Goal: Task Accomplishment & Management: Manage account settings

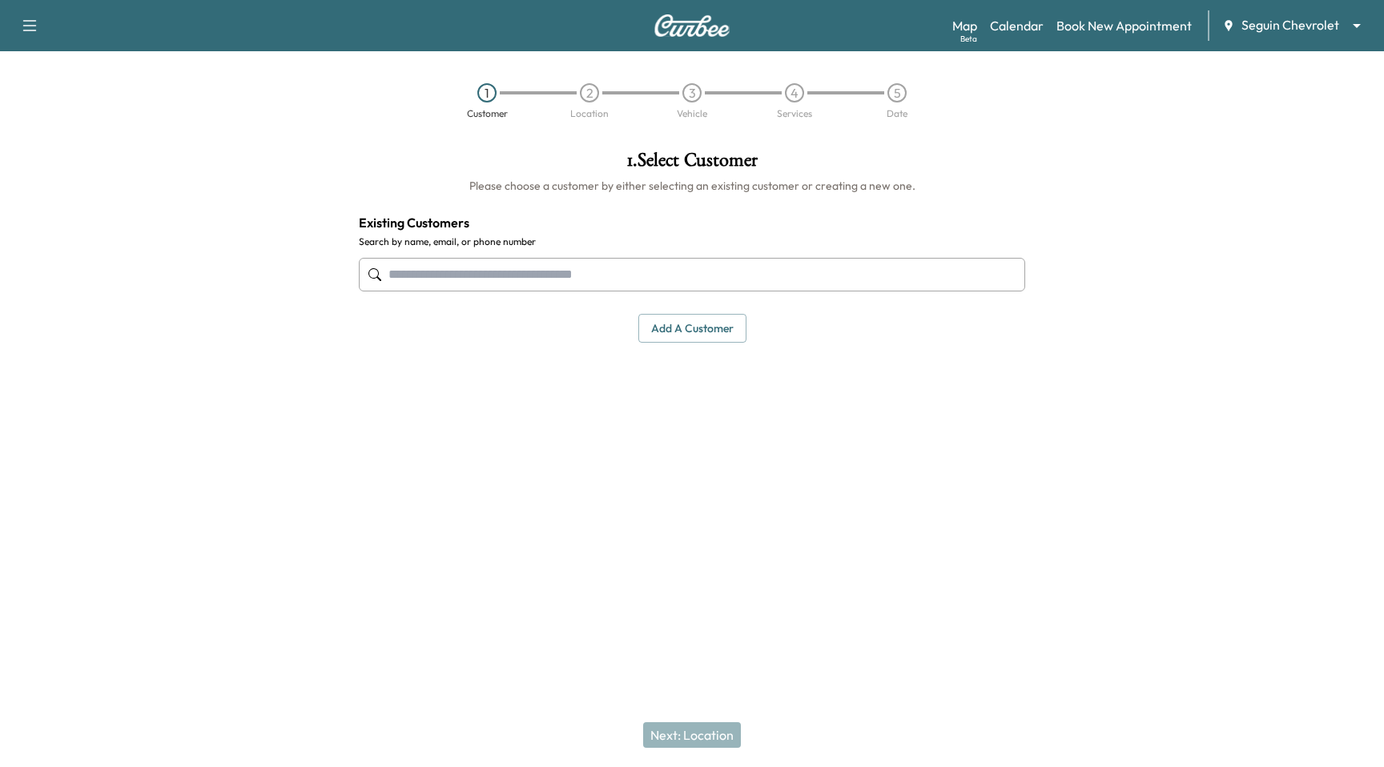
click at [1010, 14] on div "Map Beta Calendar Book New Appointment Seguin Chevrolet ******** ​" at bounding box center [1161, 25] width 419 height 30
click at [1010, 23] on link "Calendar" at bounding box center [1017, 25] width 54 height 19
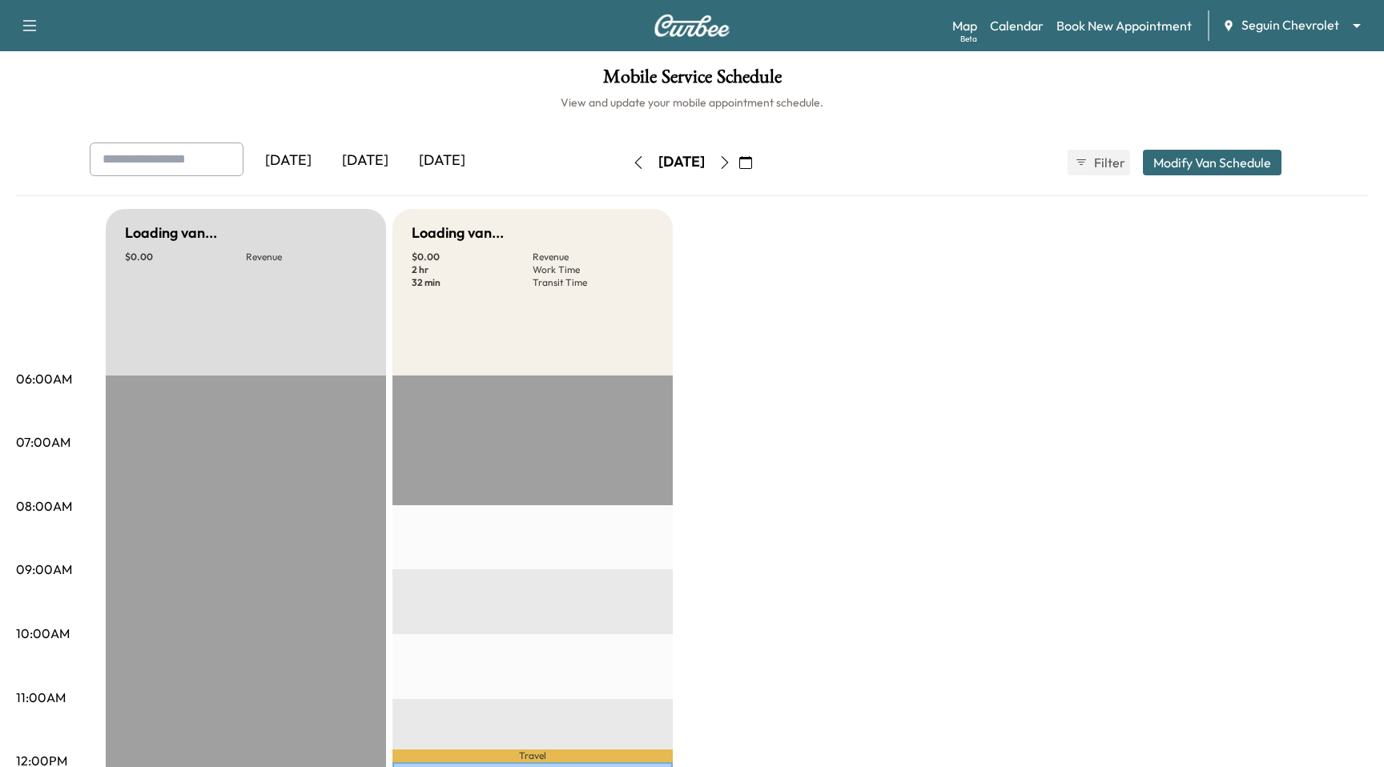
click at [731, 159] on icon "button" at bounding box center [725, 162] width 13 height 13
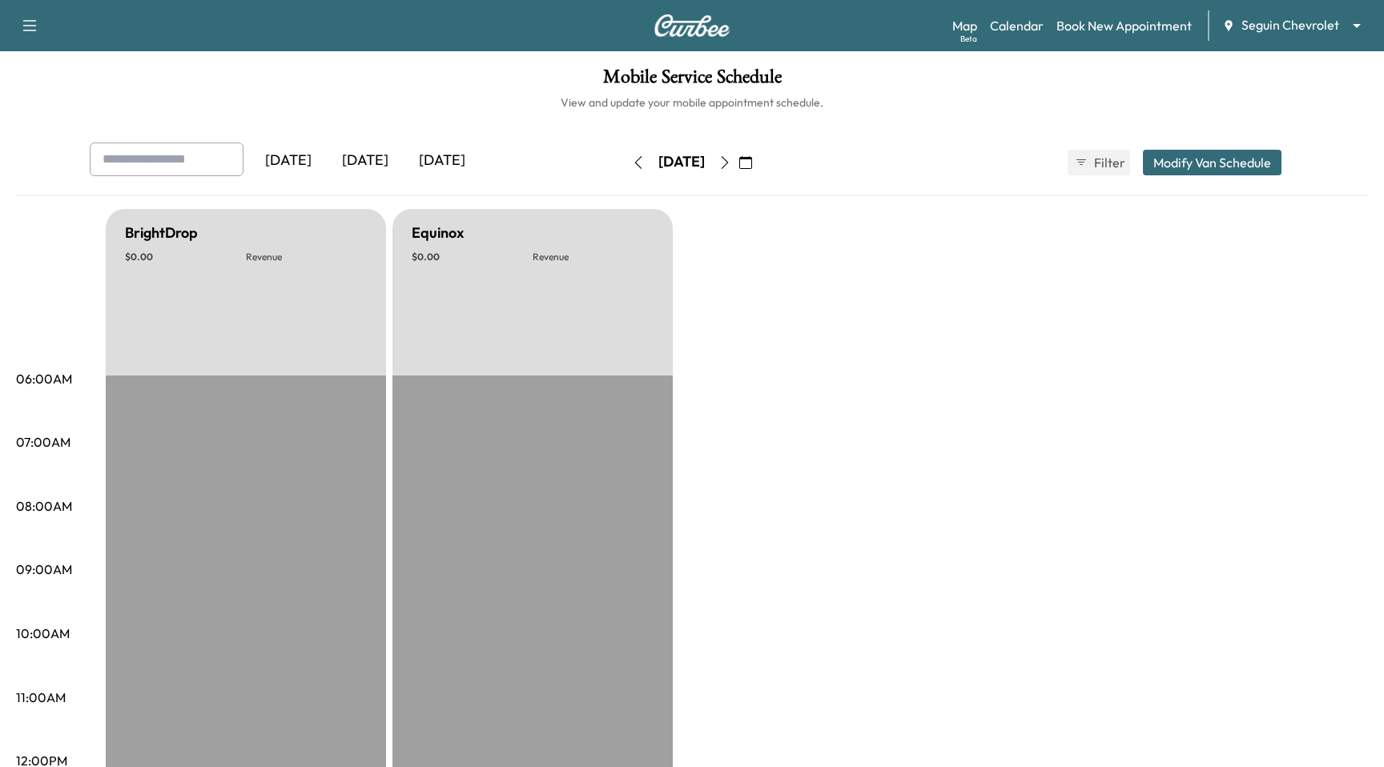
click at [739, 159] on button "button" at bounding box center [724, 163] width 27 height 26
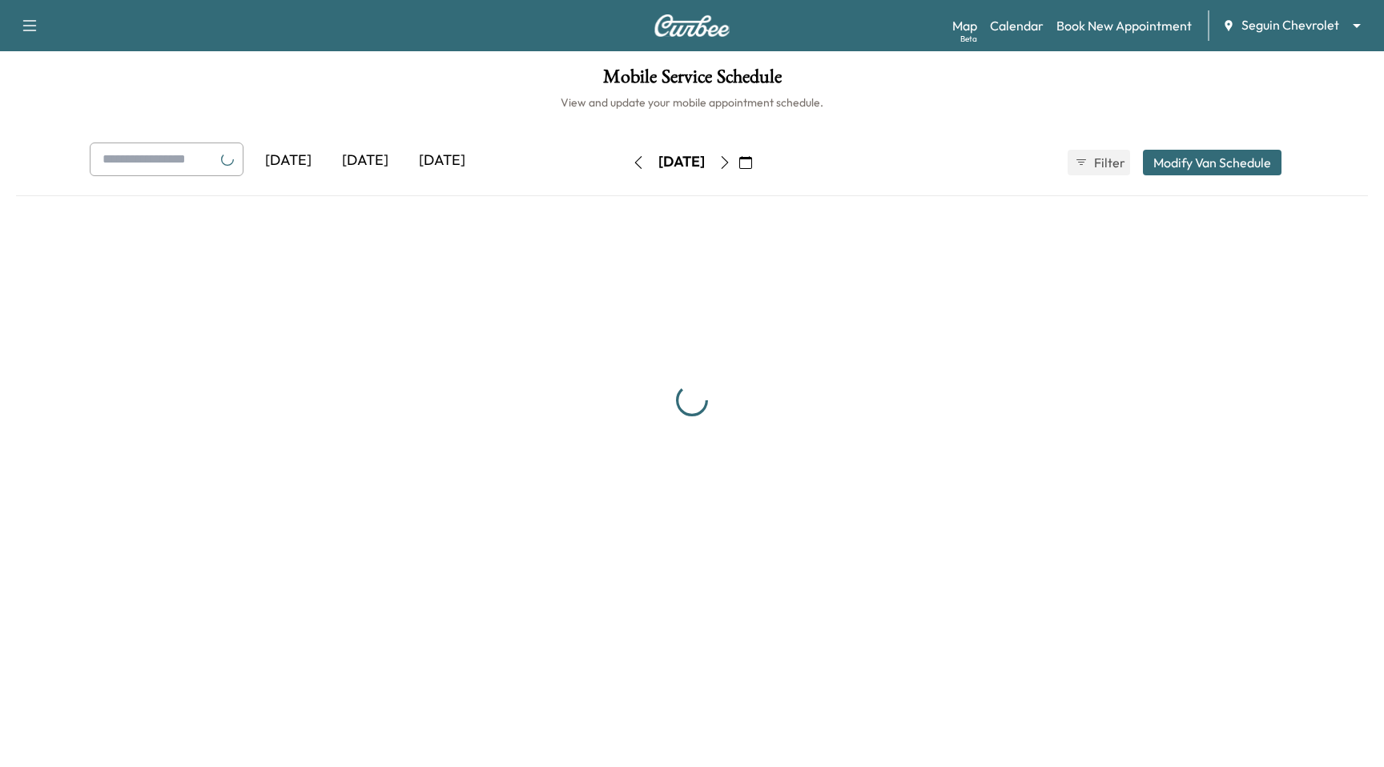
click at [731, 159] on icon "button" at bounding box center [725, 162] width 13 height 13
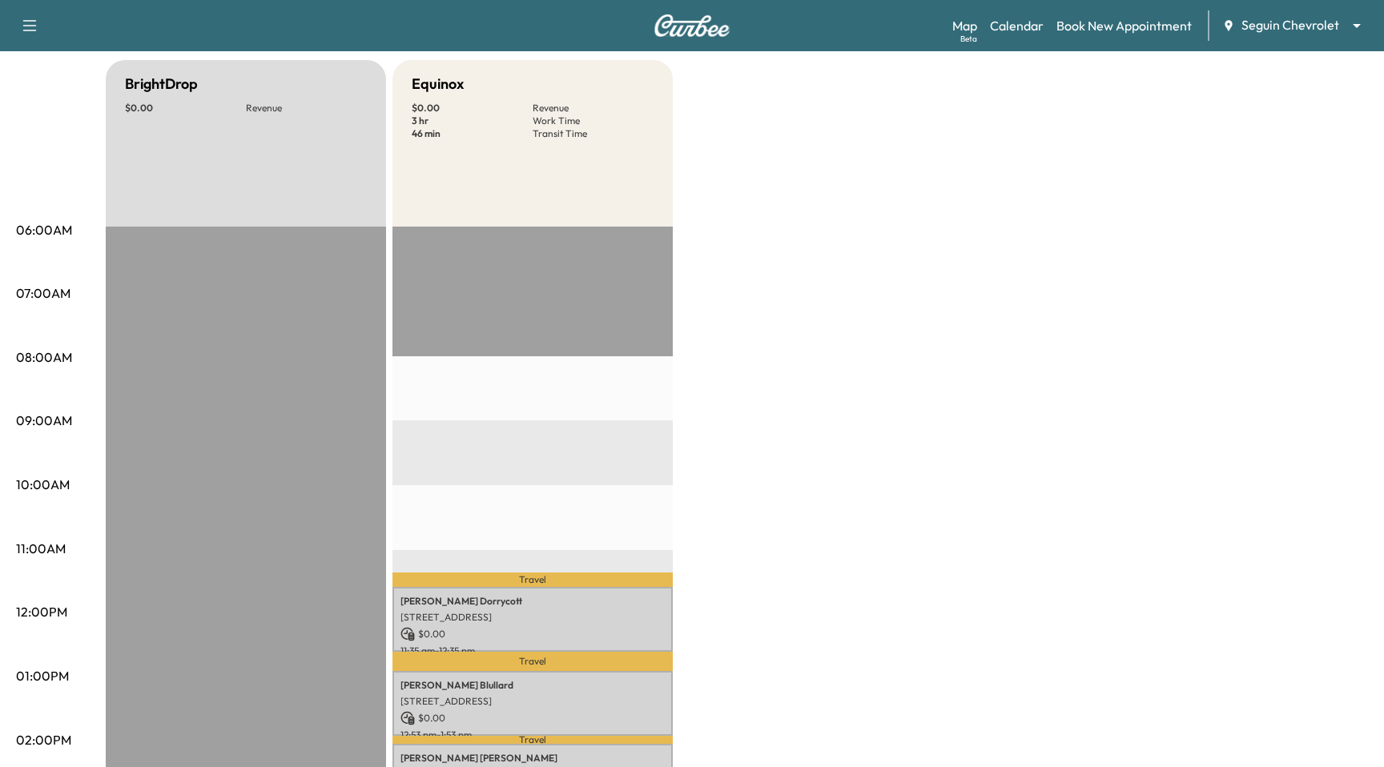
scroll to position [422, 0]
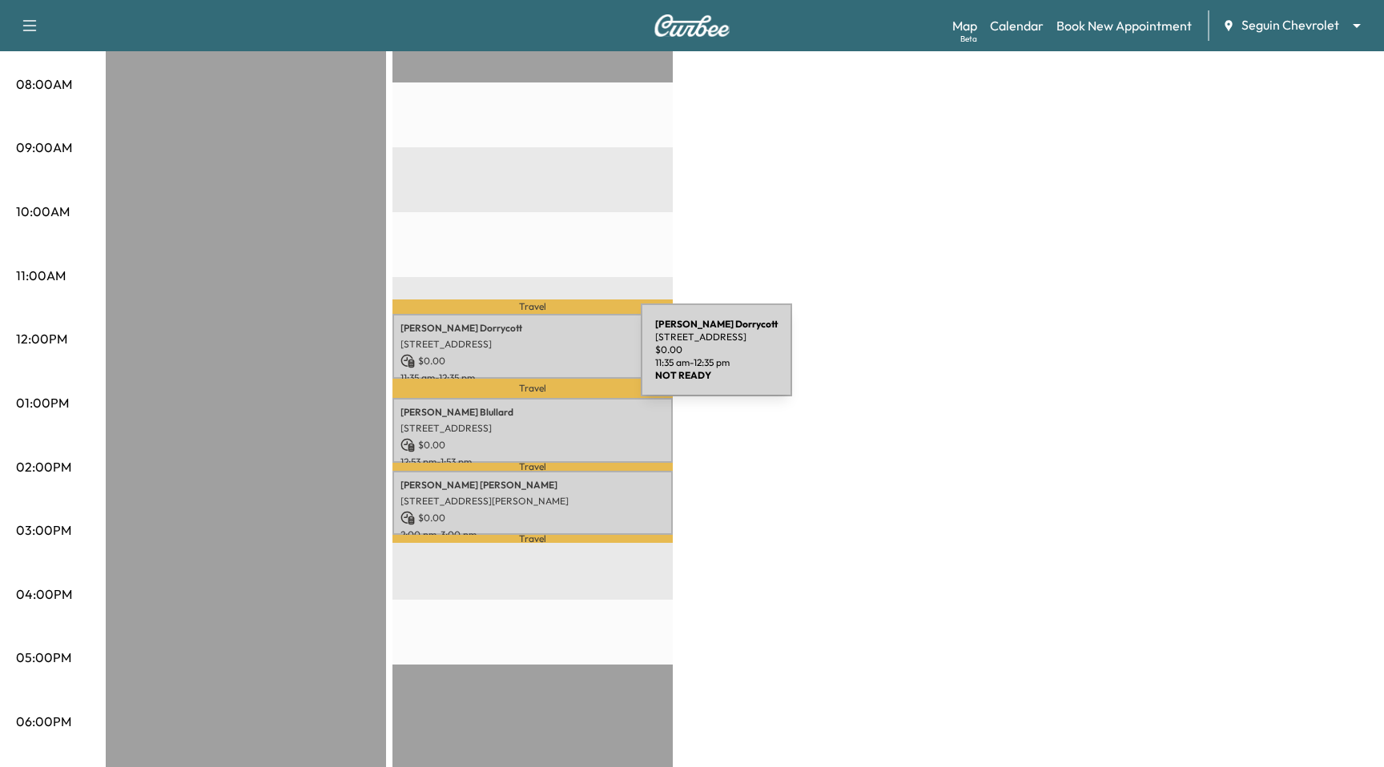
click at [521, 358] on p "$ 0.00" at bounding box center [533, 361] width 264 height 14
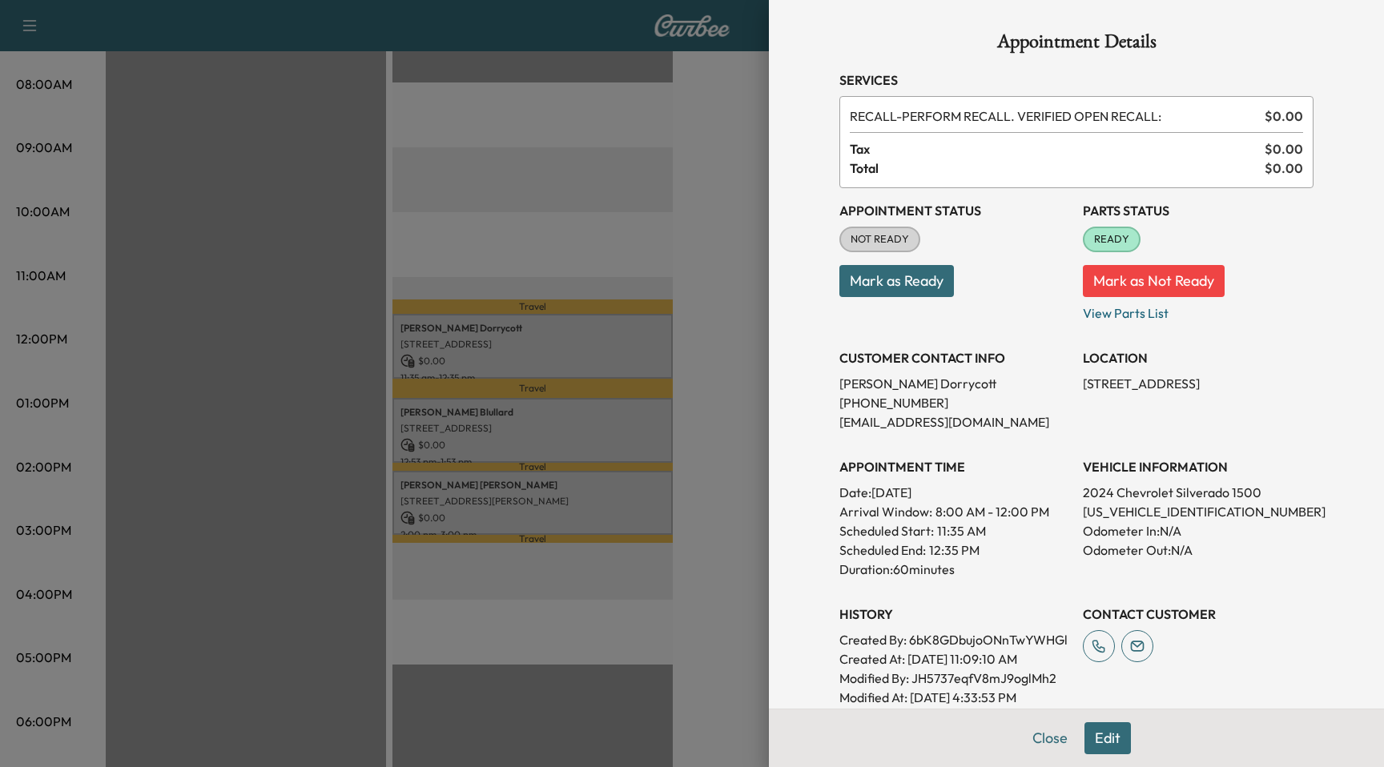
click at [909, 295] on button "Mark as Ready" at bounding box center [896, 281] width 115 height 32
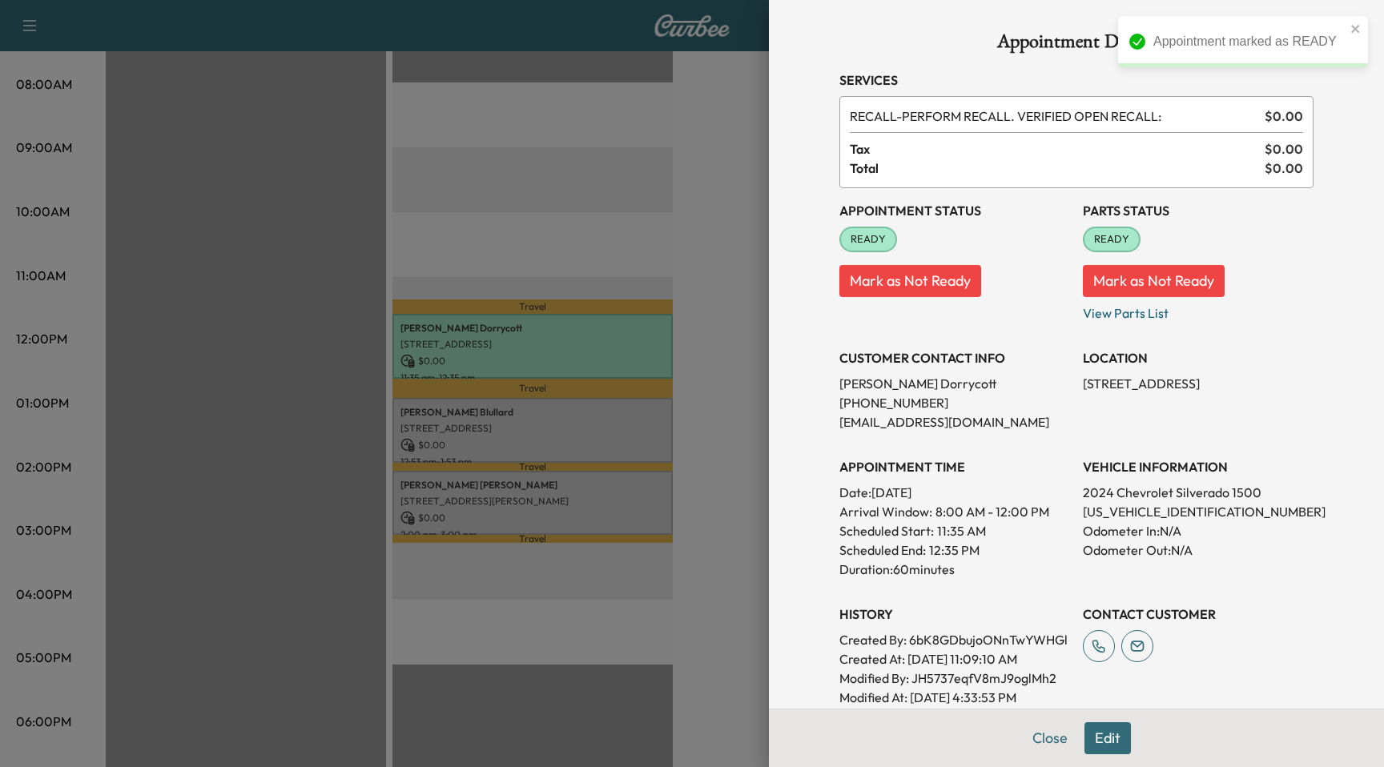
click at [943, 296] on button "Mark as Not Ready" at bounding box center [910, 281] width 142 height 32
